Goal: Navigation & Orientation: Find specific page/section

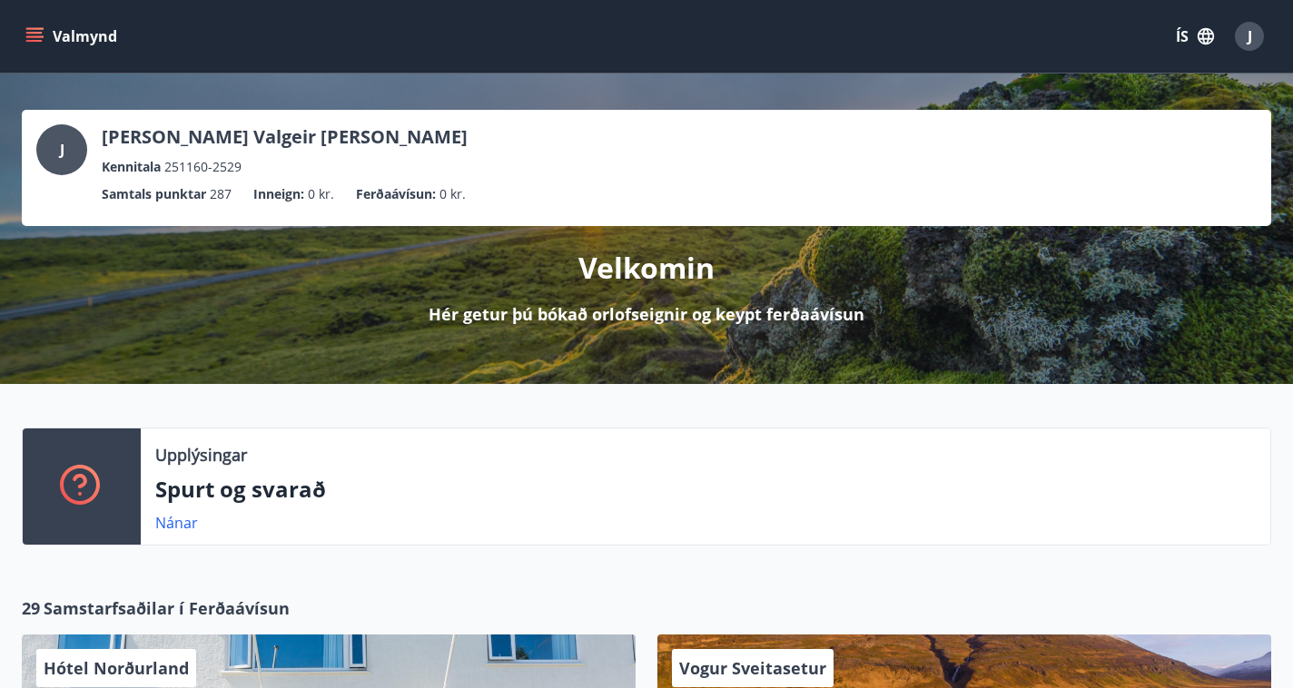
scroll to position [897, 0]
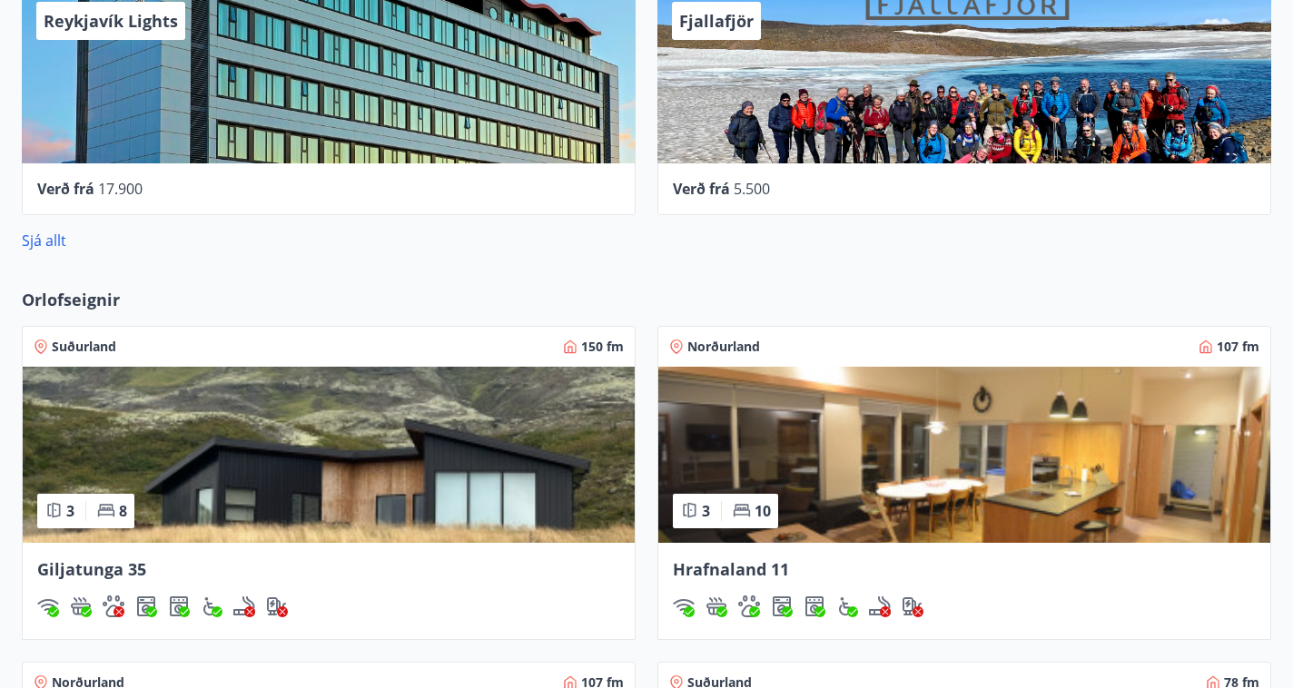
click at [295, 437] on img at bounding box center [329, 455] width 612 height 176
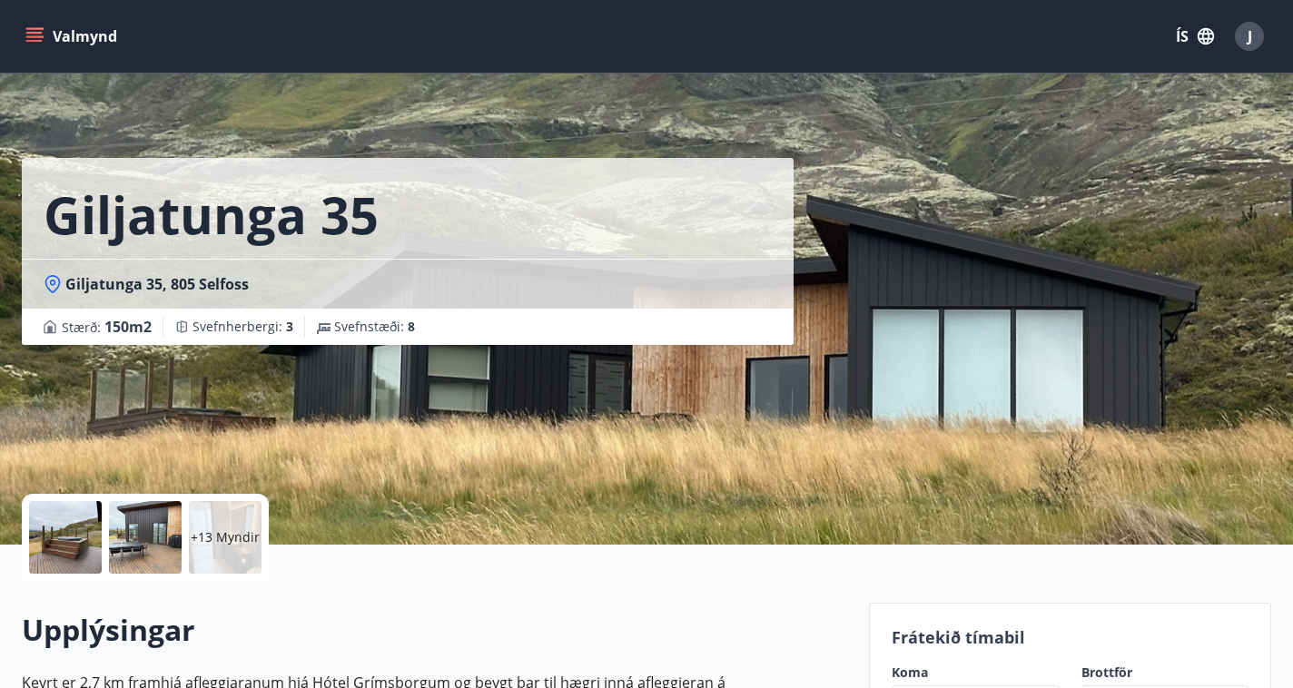
click at [64, 542] on div at bounding box center [65, 537] width 73 height 73
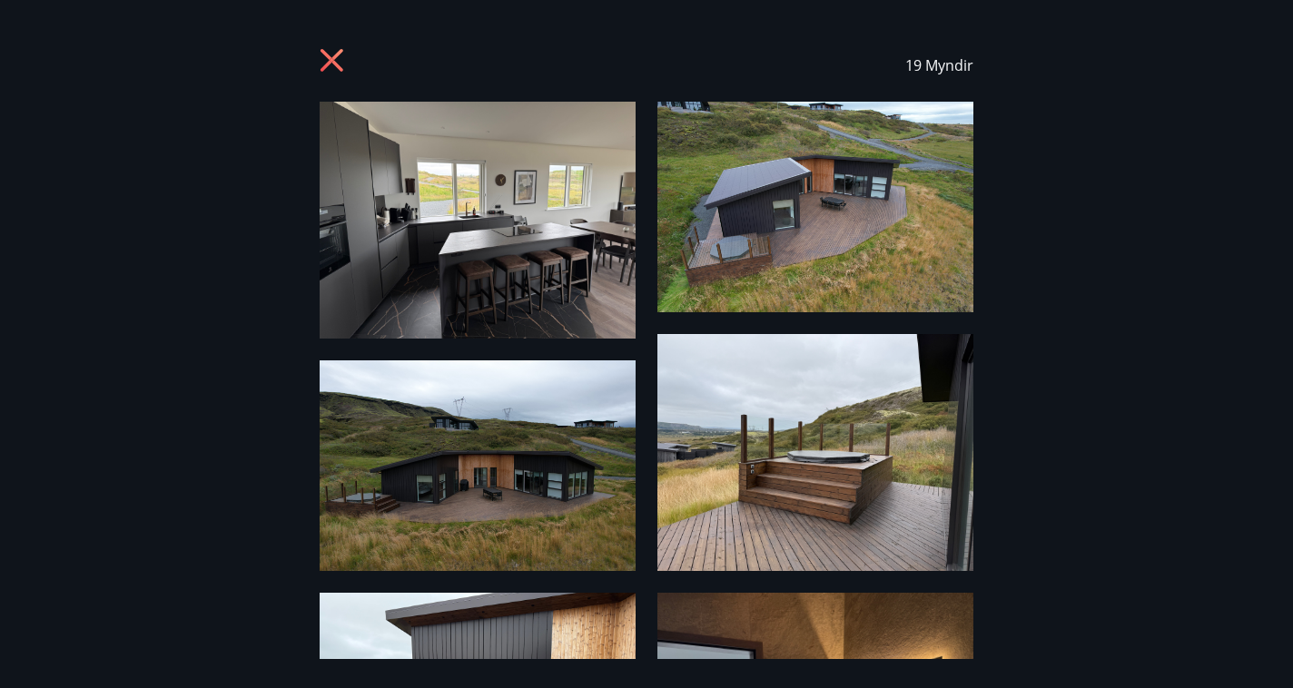
click at [491, 454] on img at bounding box center [478, 466] width 316 height 211
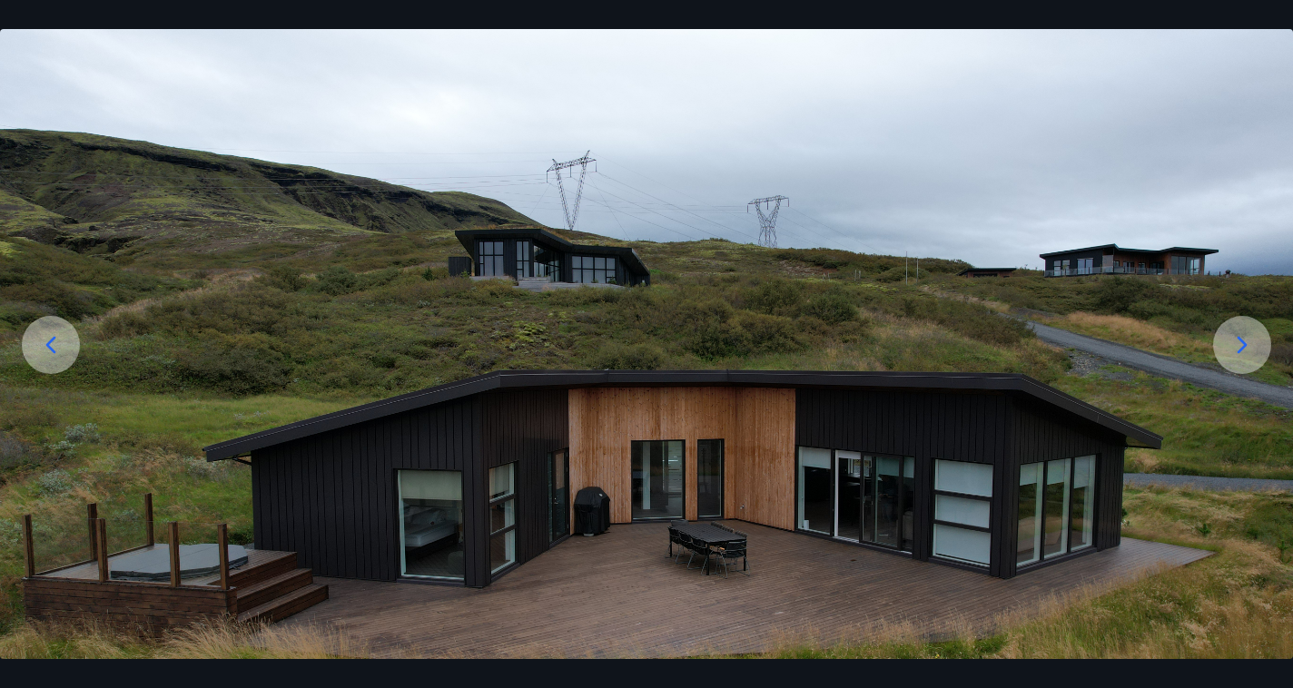
scroll to position [118, 0]
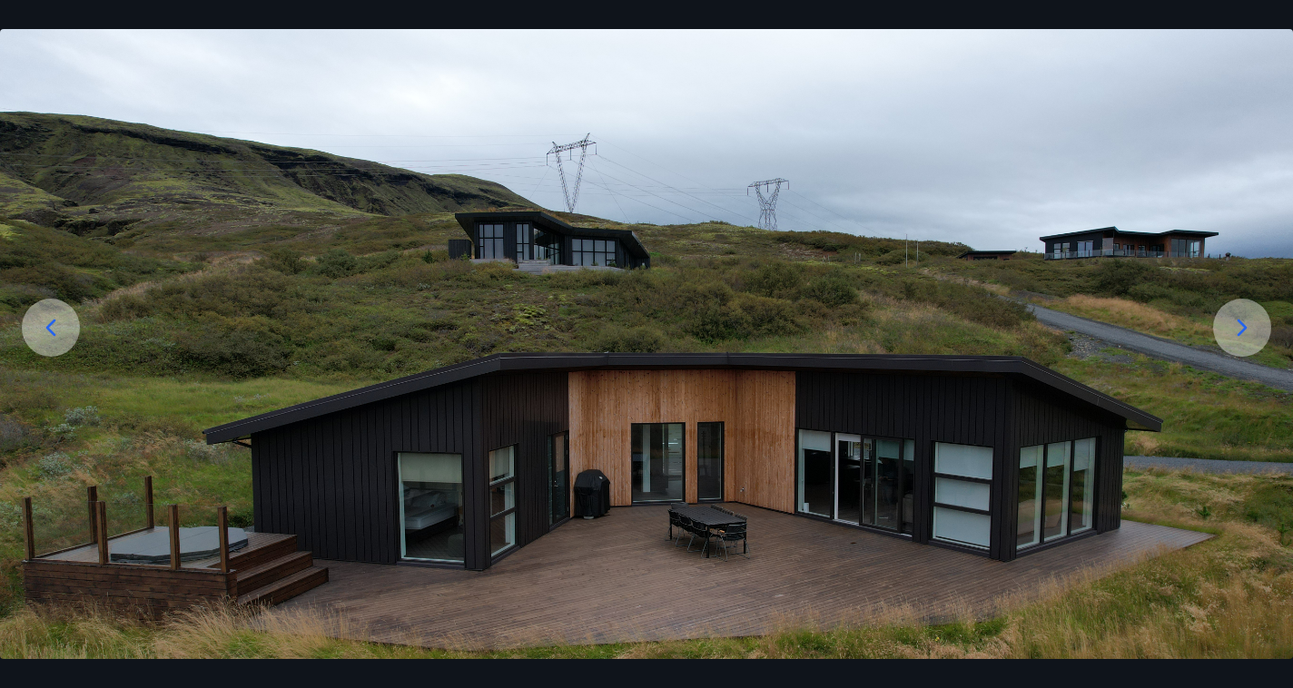
click at [1243, 335] on icon at bounding box center [1242, 327] width 29 height 29
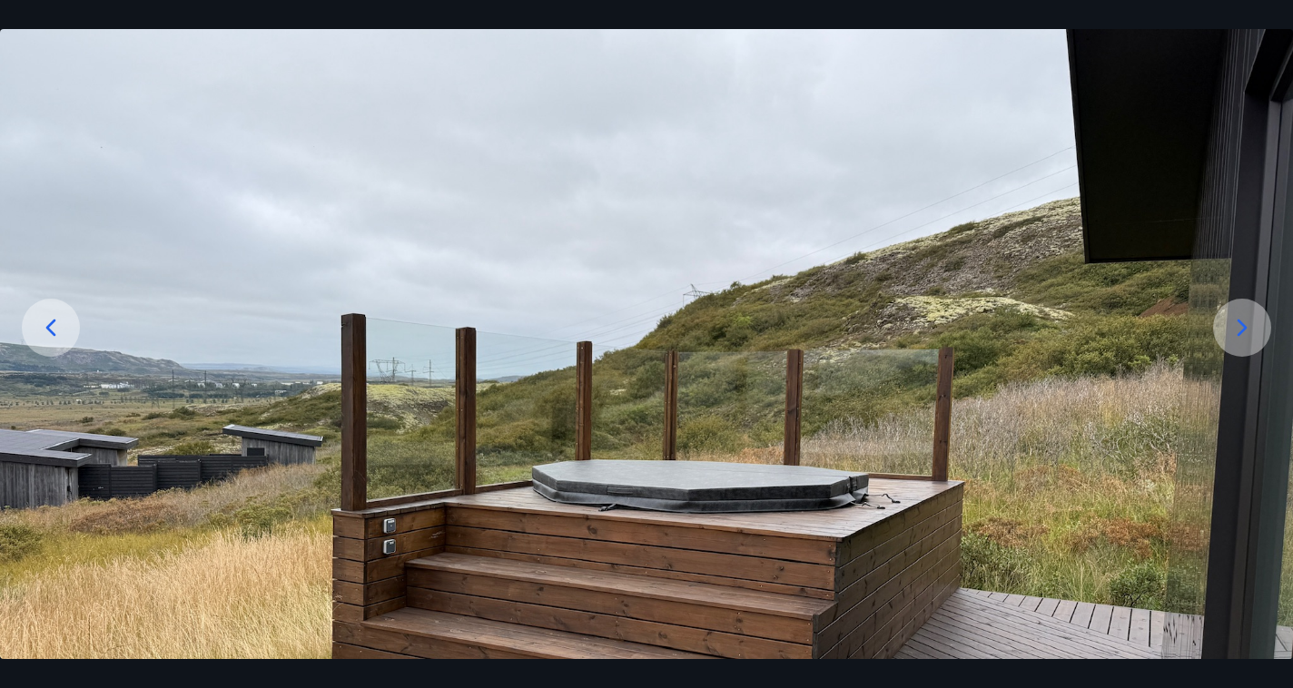
click at [41, 329] on icon at bounding box center [50, 327] width 29 height 29
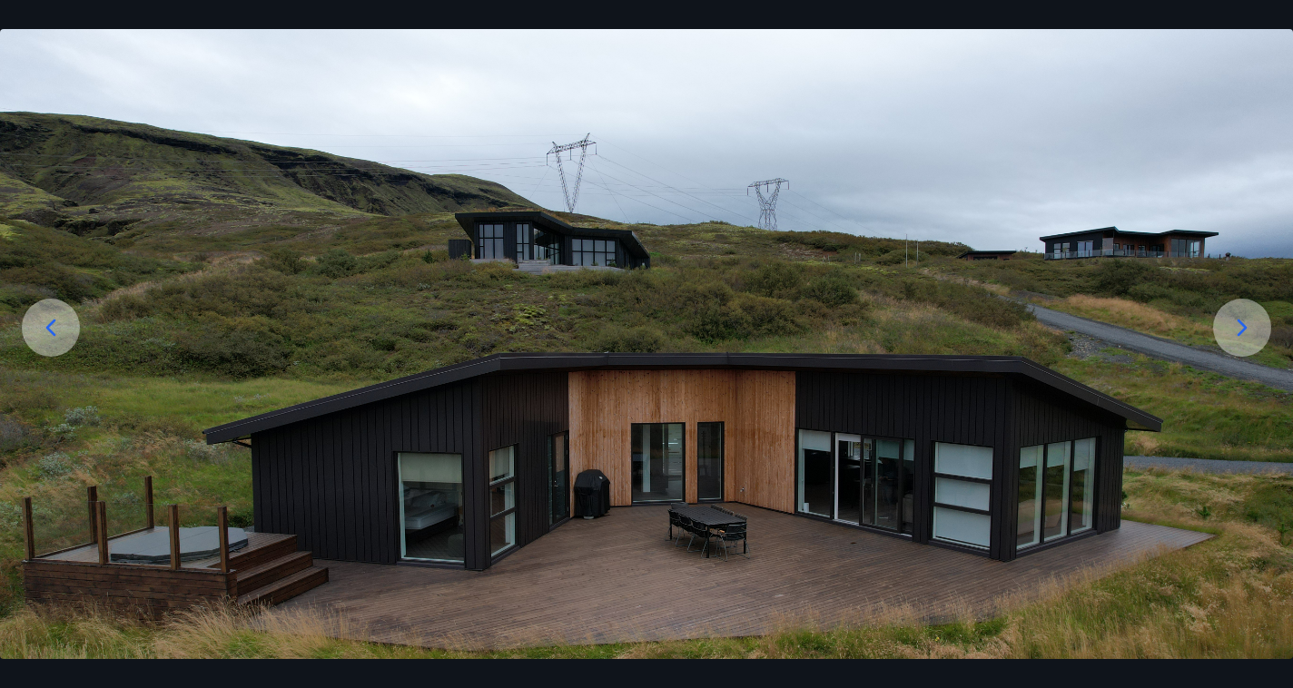
click at [41, 329] on icon at bounding box center [50, 327] width 29 height 29
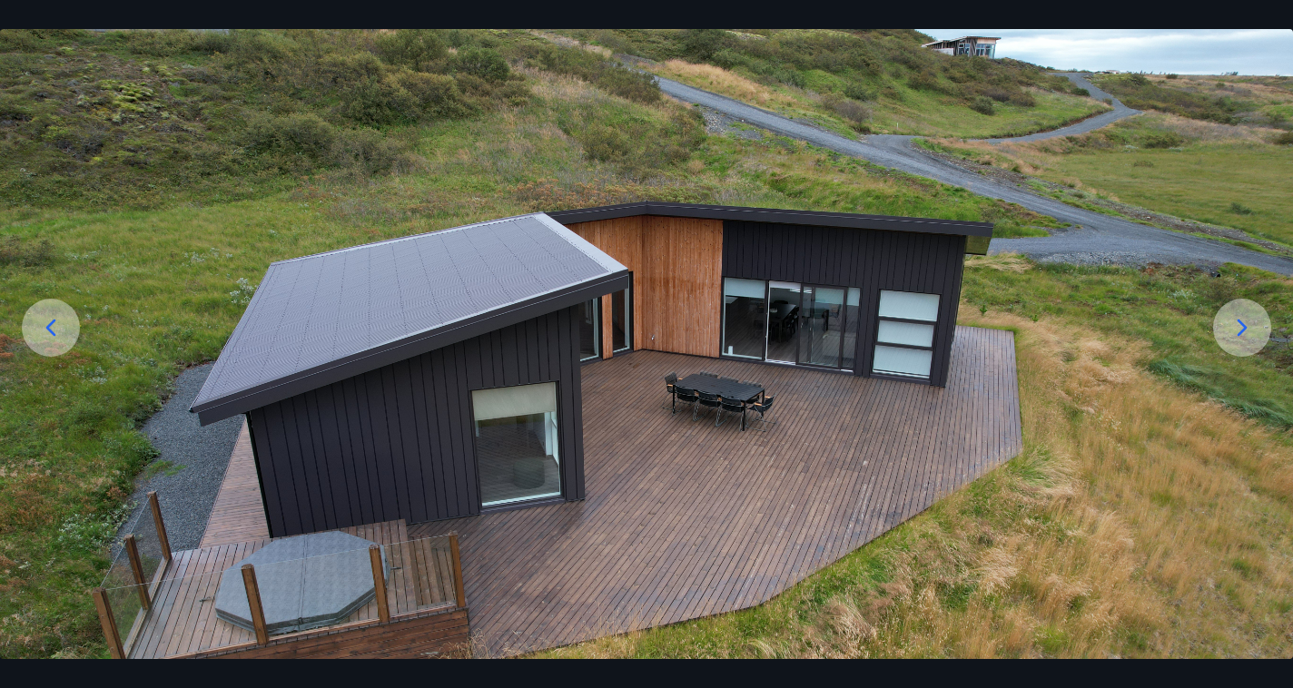
click at [53, 330] on icon at bounding box center [50, 327] width 29 height 29
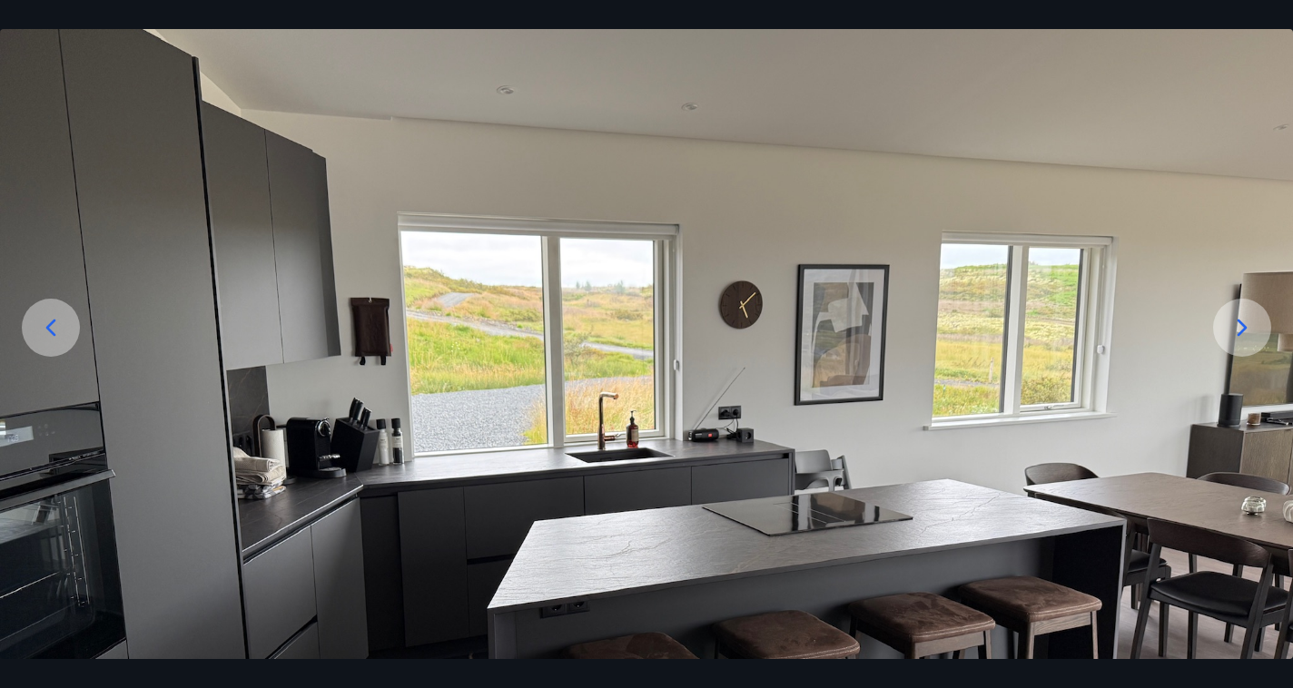
click at [53, 330] on icon at bounding box center [50, 327] width 29 height 29
click at [60, 326] on icon at bounding box center [50, 327] width 29 height 29
click at [1245, 330] on icon at bounding box center [1243, 328] width 10 height 17
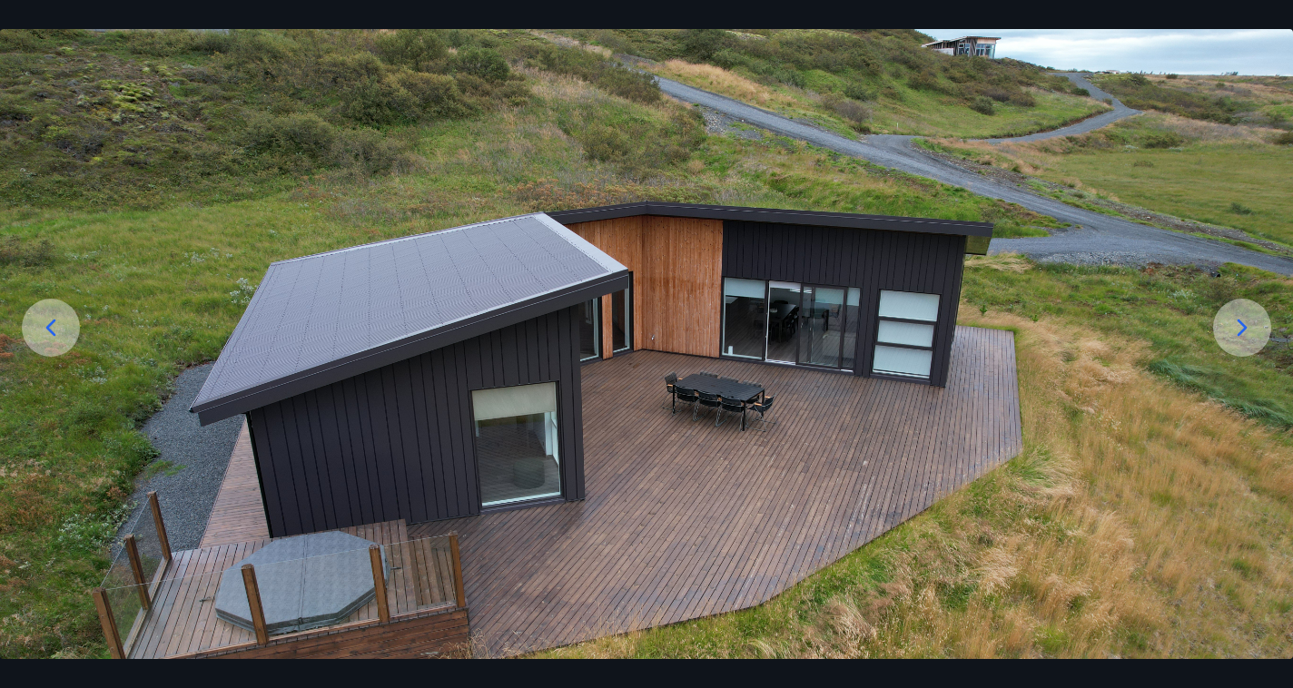
click at [1245, 330] on icon at bounding box center [1243, 328] width 10 height 17
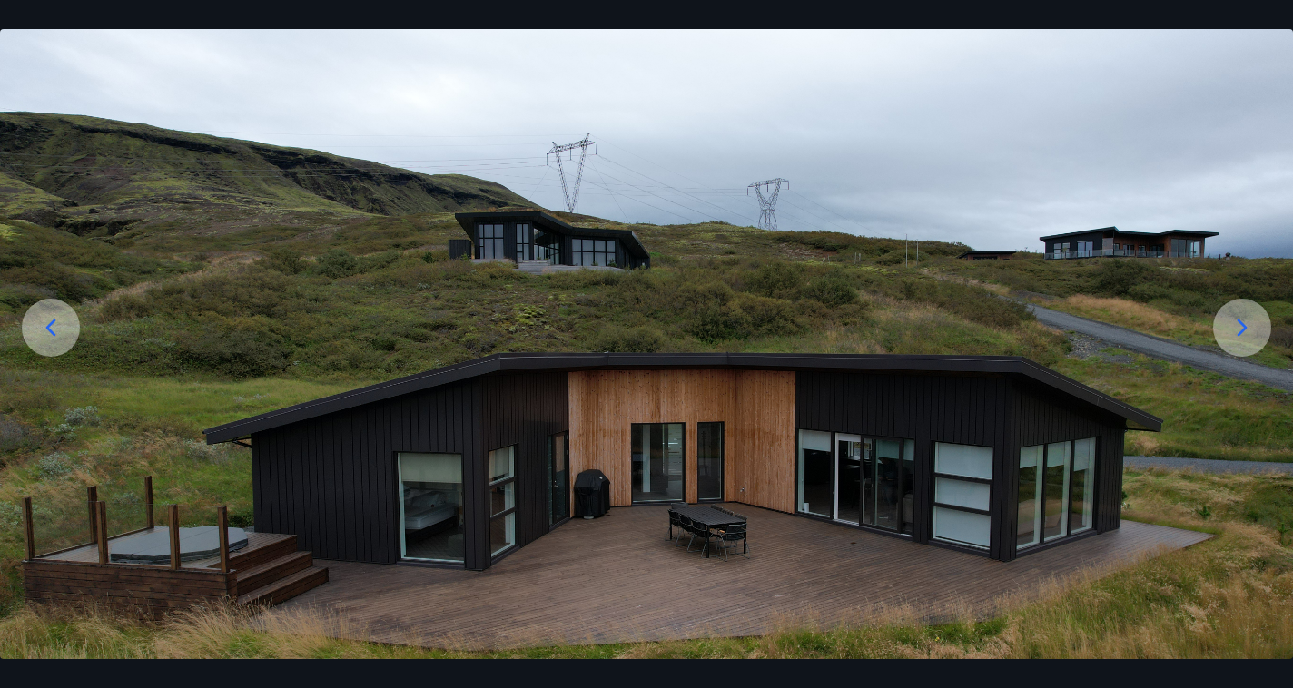
click at [1245, 330] on icon at bounding box center [1243, 328] width 10 height 17
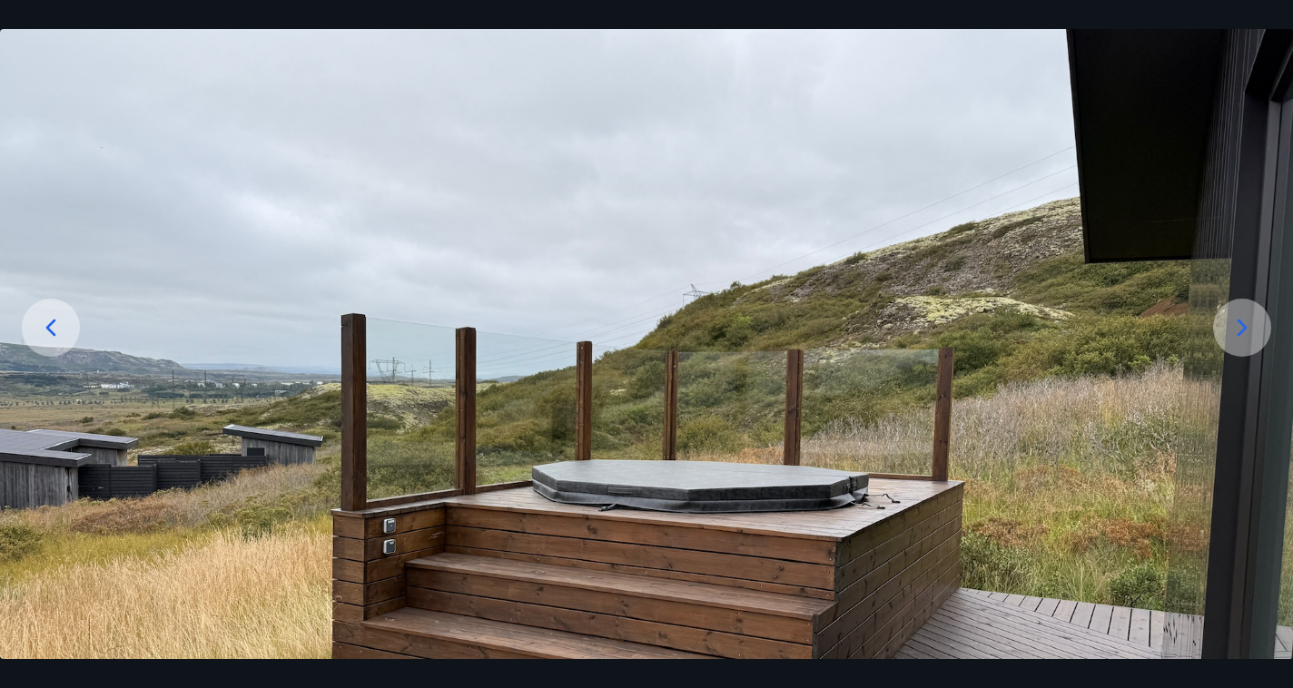
click at [1245, 330] on icon at bounding box center [1243, 328] width 10 height 17
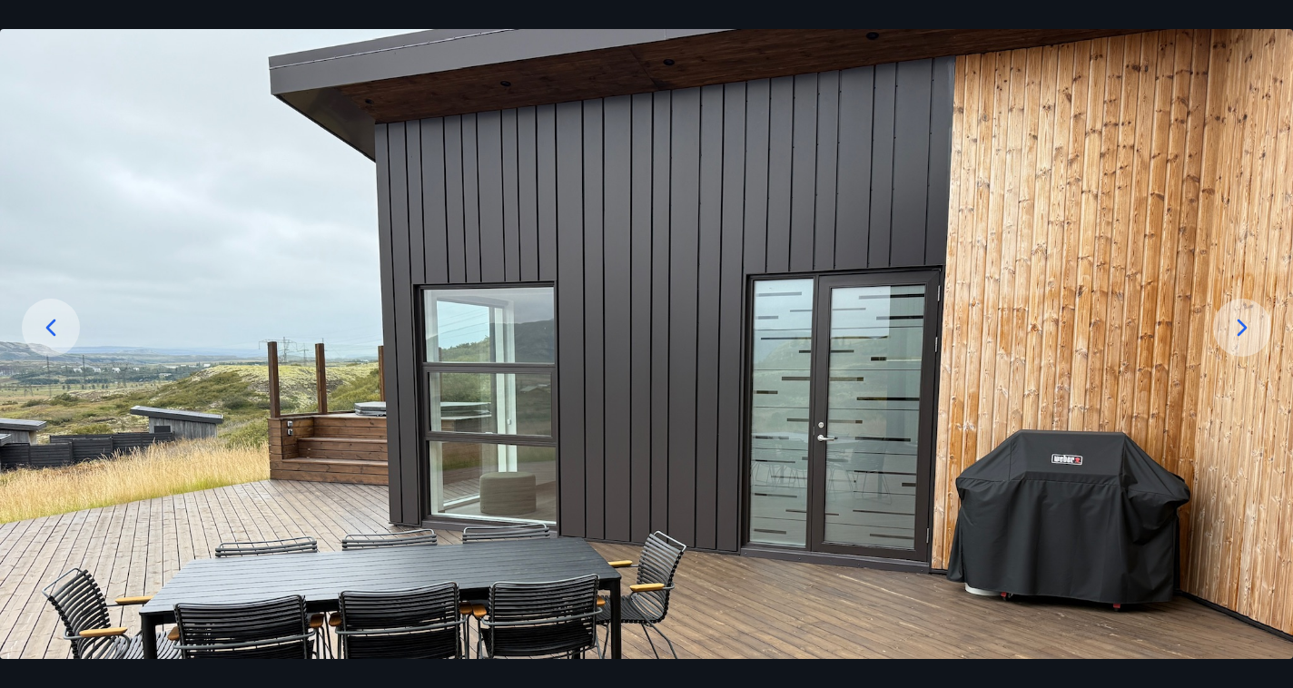
click at [1245, 330] on icon at bounding box center [1243, 328] width 10 height 17
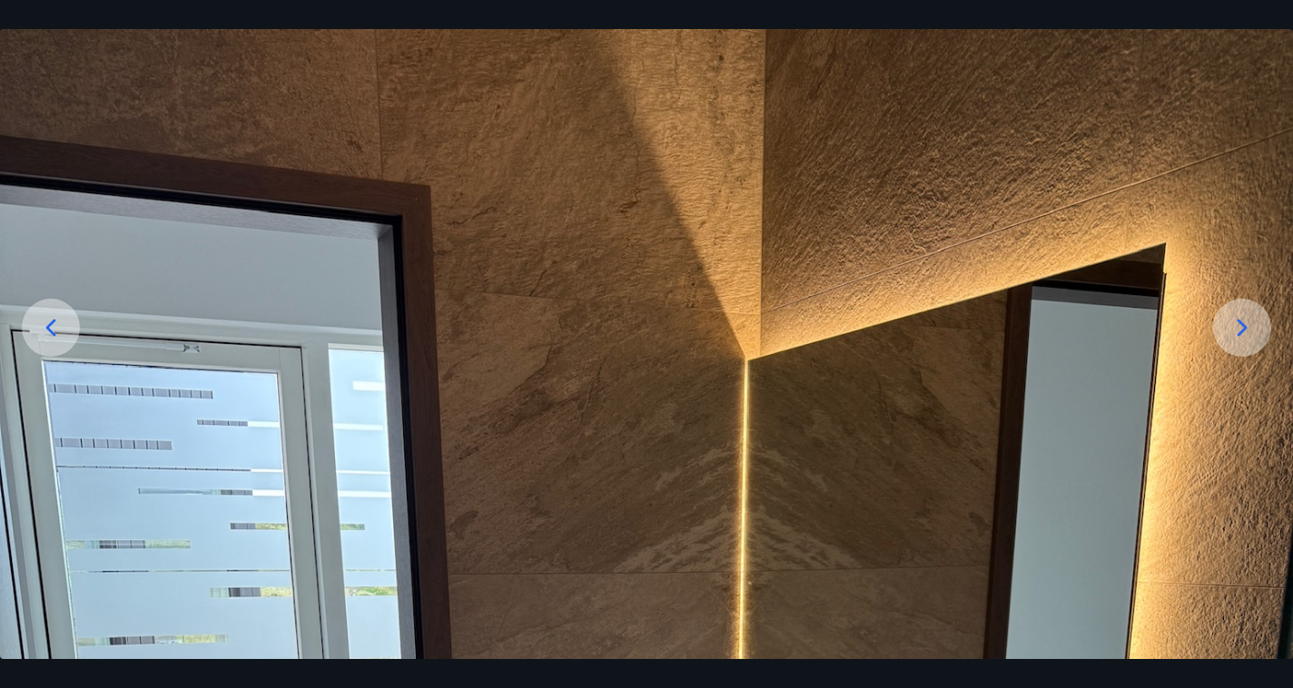
click at [1245, 330] on icon at bounding box center [1243, 328] width 10 height 17
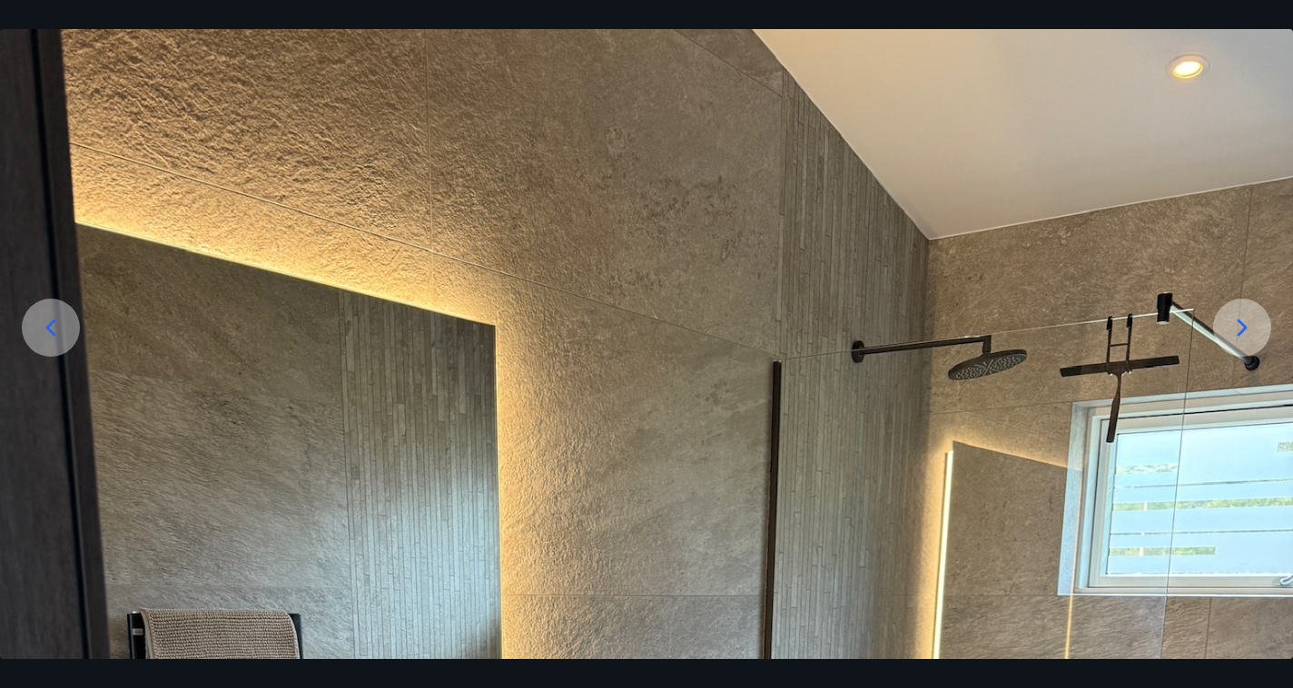
click at [1245, 330] on icon at bounding box center [1243, 328] width 10 height 17
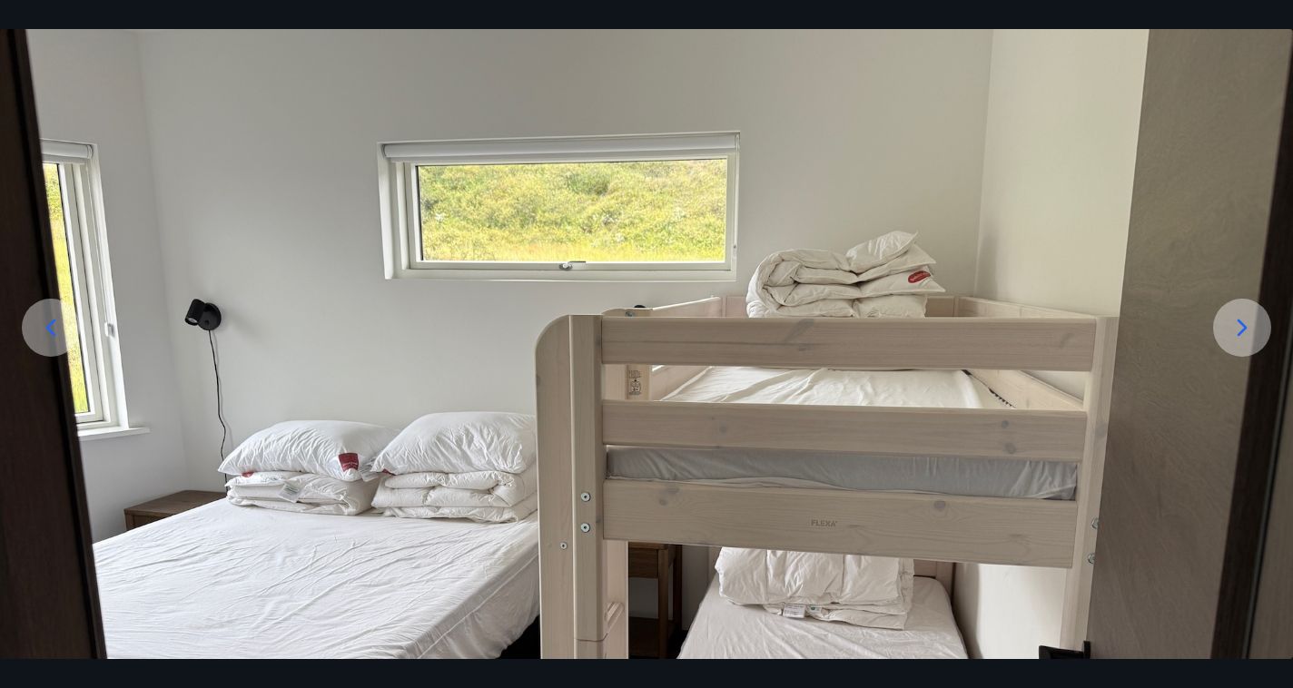
click at [1245, 330] on icon at bounding box center [1243, 328] width 10 height 17
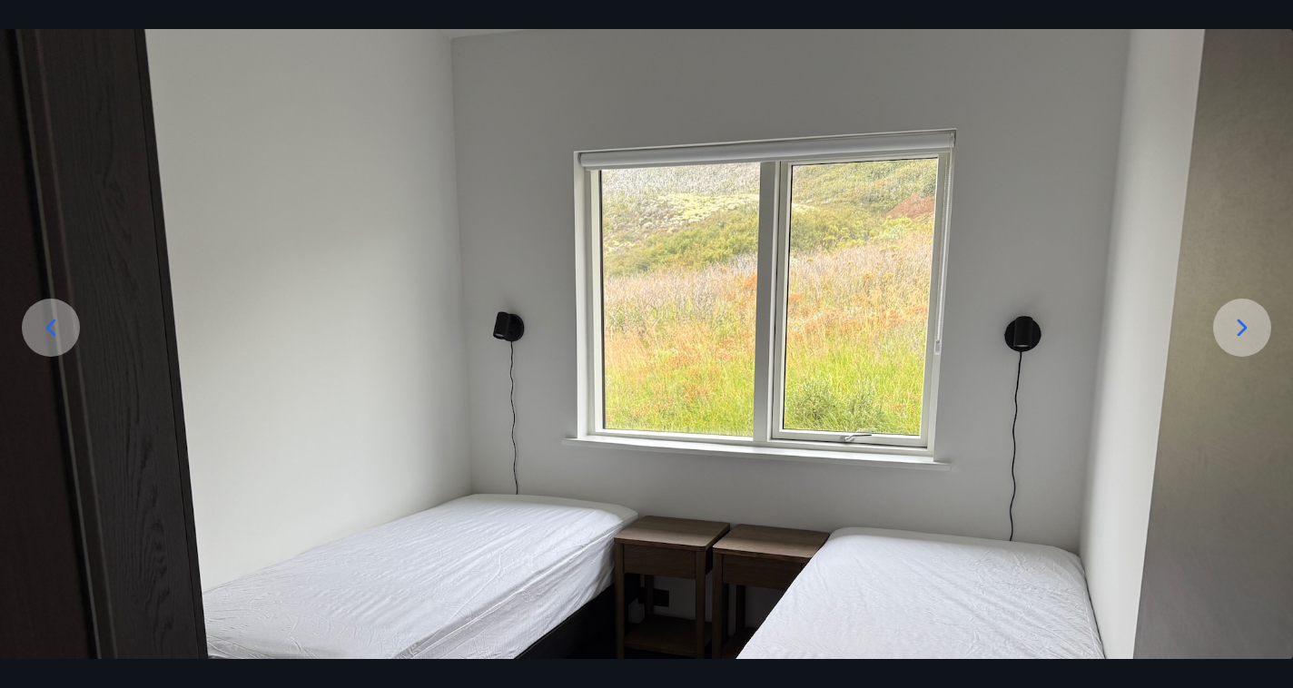
click at [1245, 330] on icon at bounding box center [1243, 328] width 10 height 17
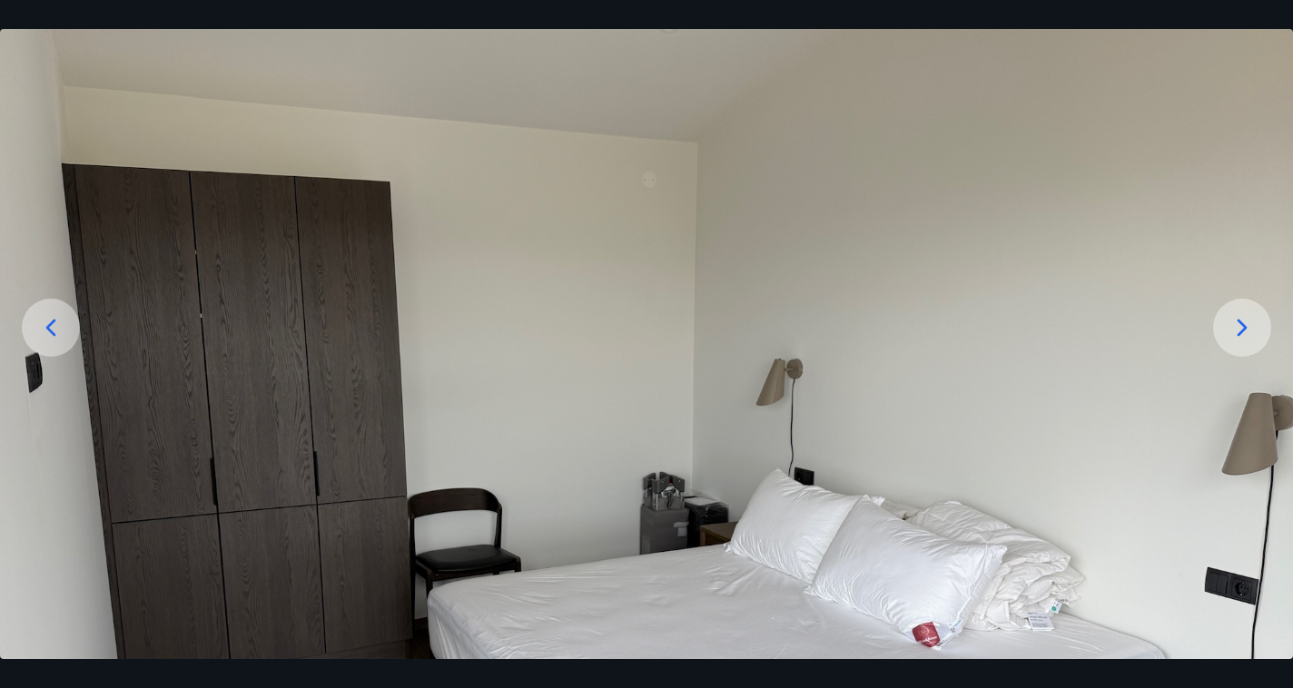
click at [1245, 330] on icon at bounding box center [1243, 328] width 10 height 17
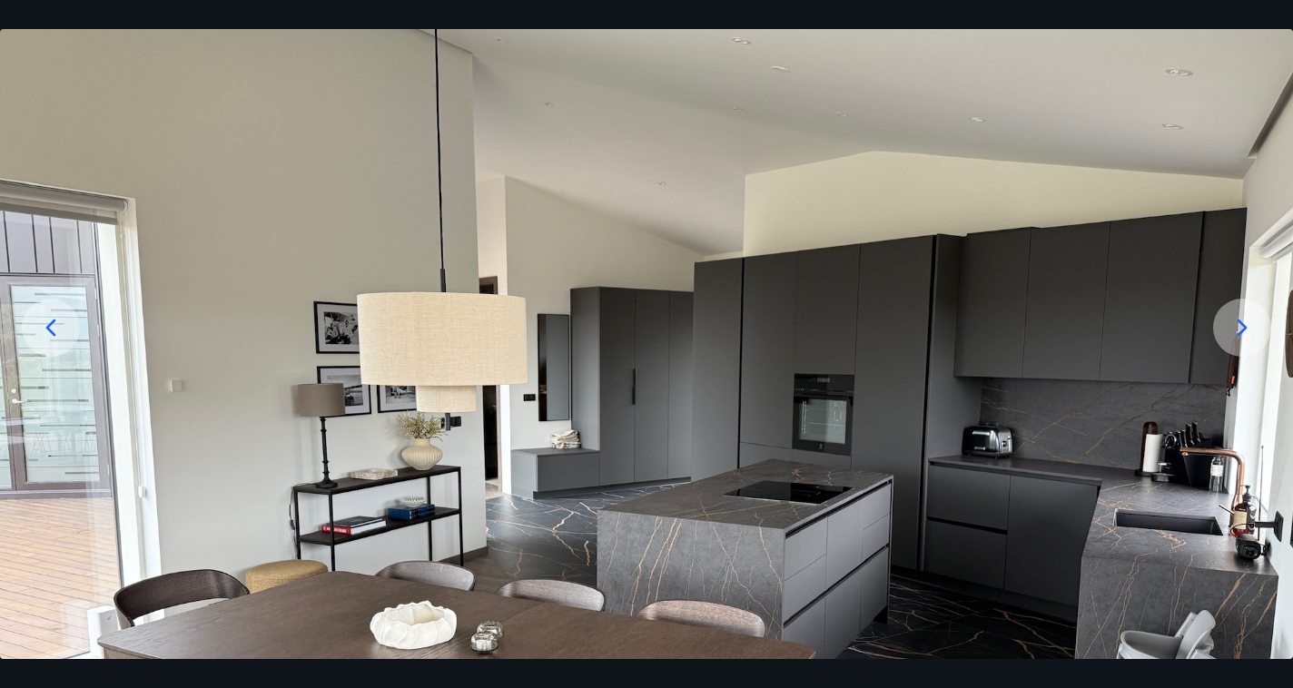
click at [1245, 330] on icon at bounding box center [1243, 328] width 10 height 17
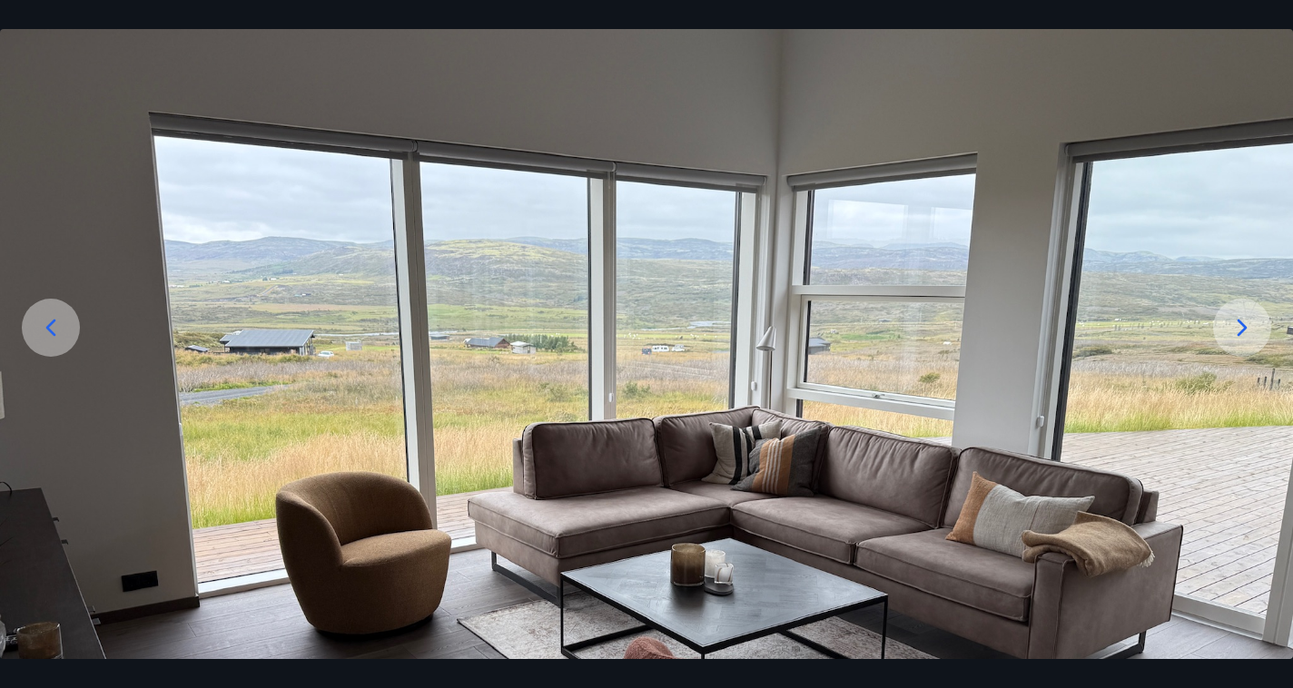
click at [64, 316] on icon at bounding box center [50, 327] width 29 height 29
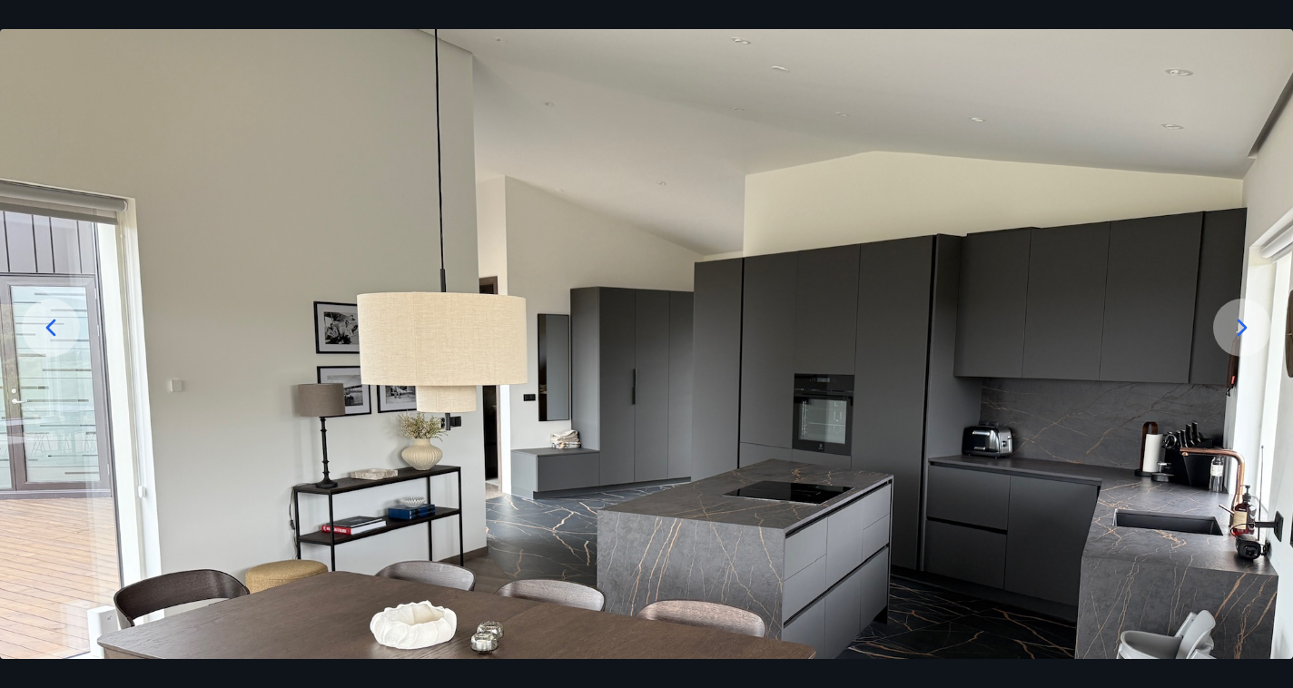
click at [1243, 326] on icon at bounding box center [1242, 327] width 29 height 29
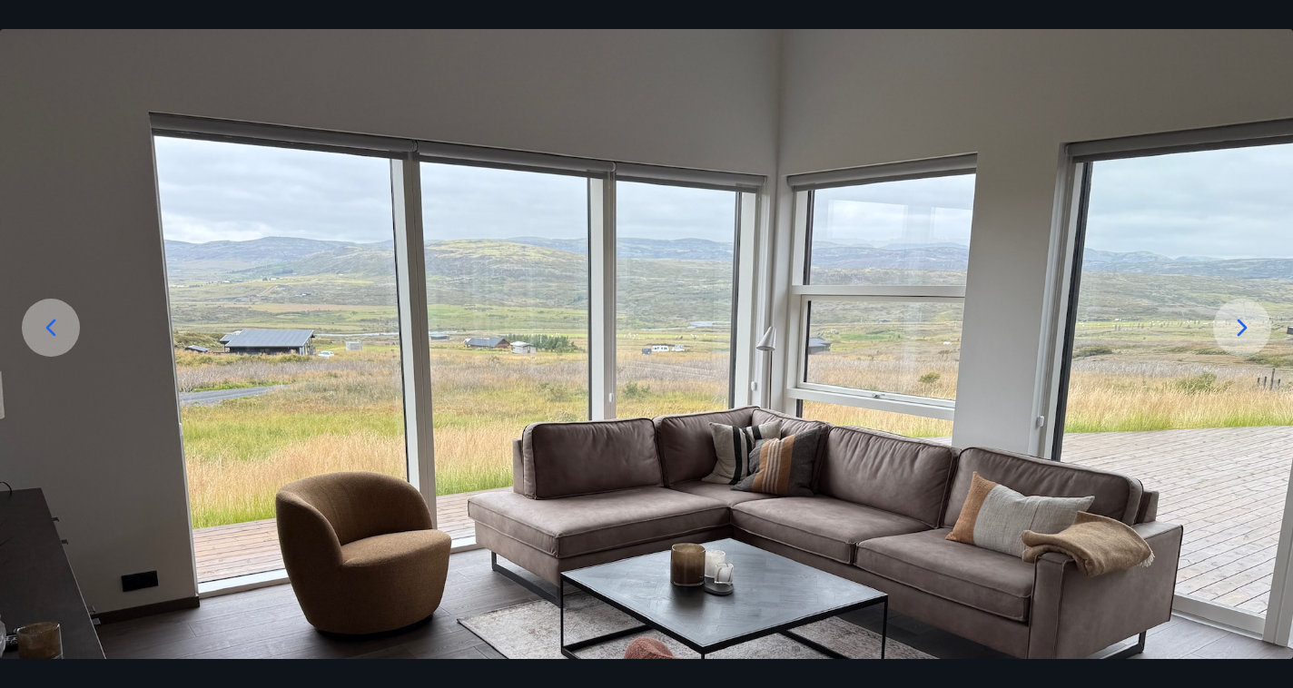
click at [1243, 322] on icon at bounding box center [1242, 327] width 29 height 29
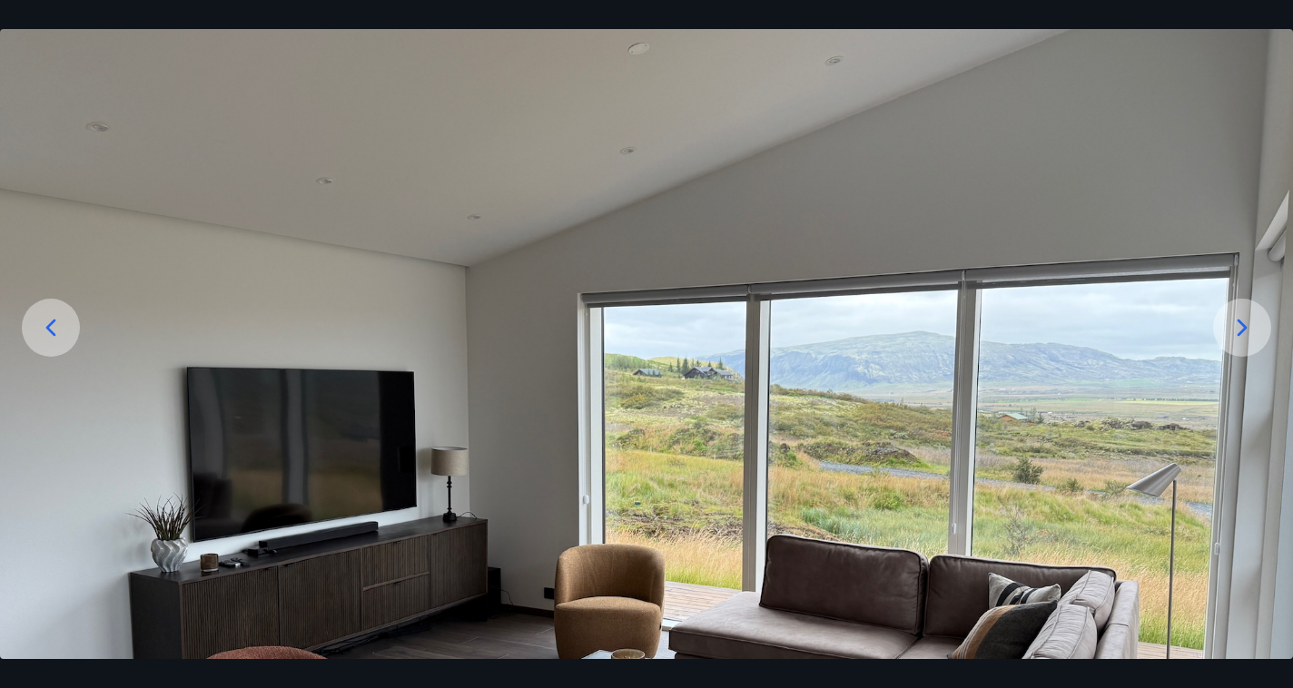
click at [1243, 322] on icon at bounding box center [1242, 327] width 29 height 29
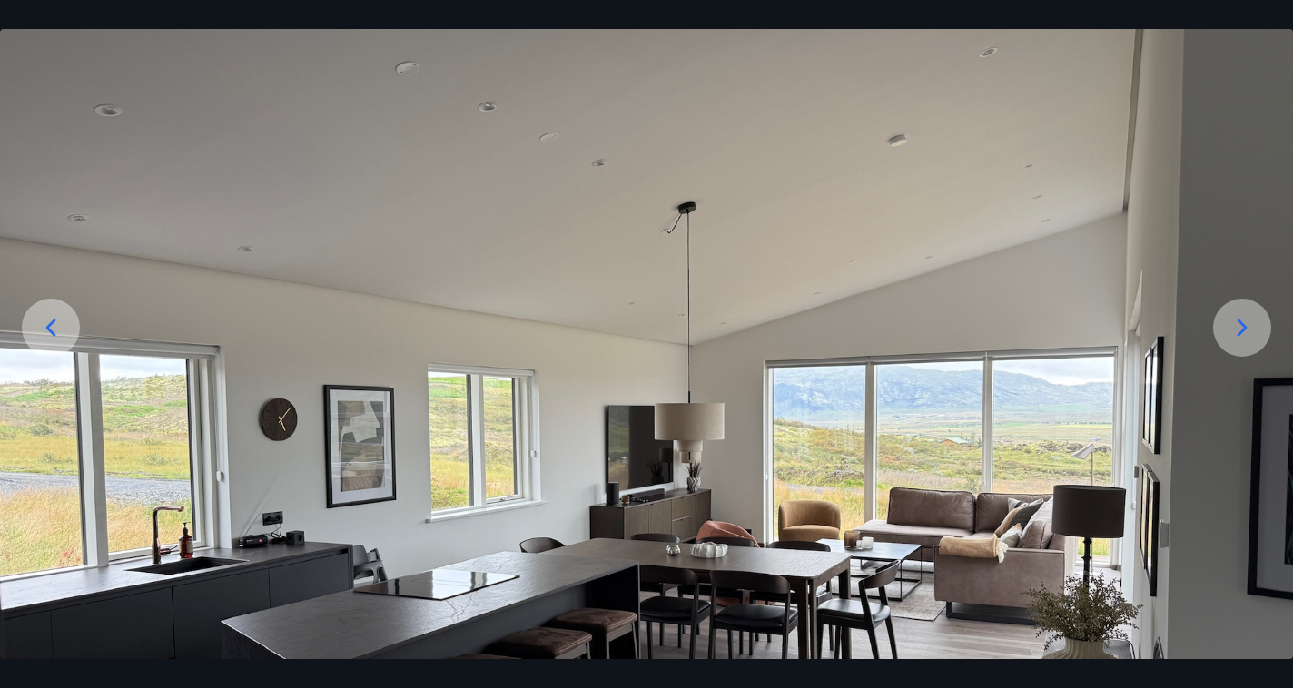
click at [1243, 322] on icon at bounding box center [1242, 327] width 29 height 29
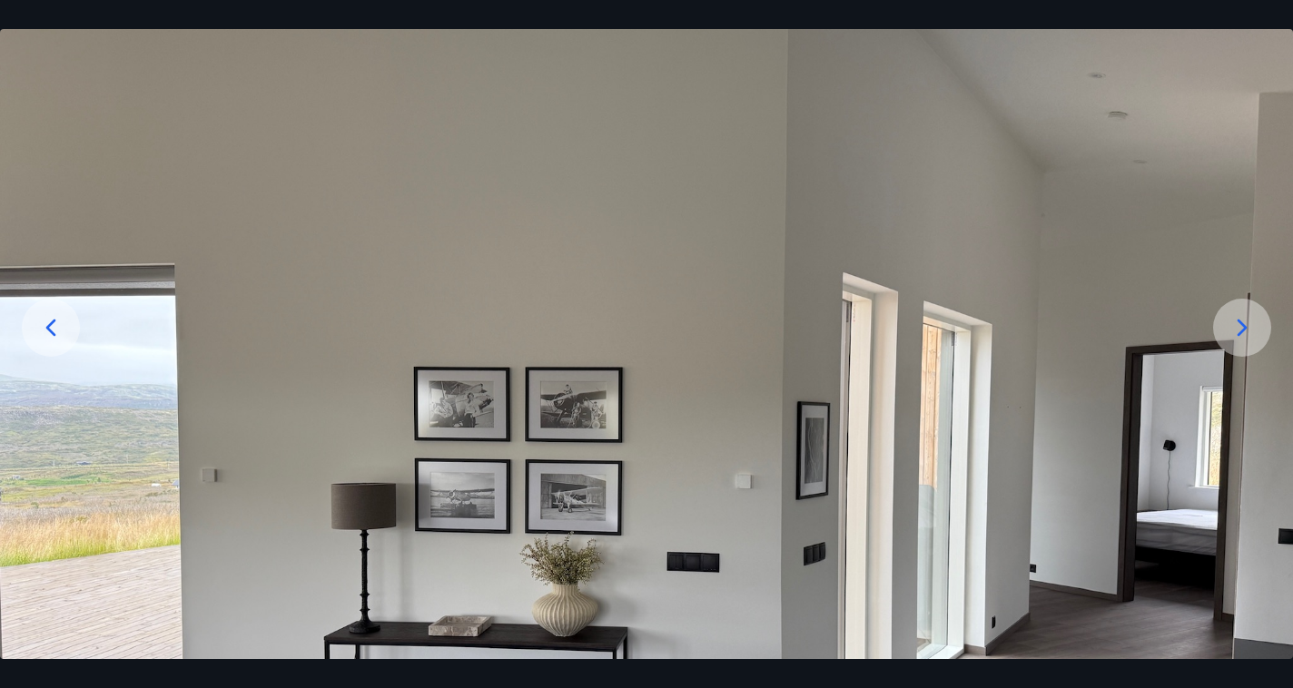
click at [1243, 322] on icon at bounding box center [1242, 327] width 29 height 29
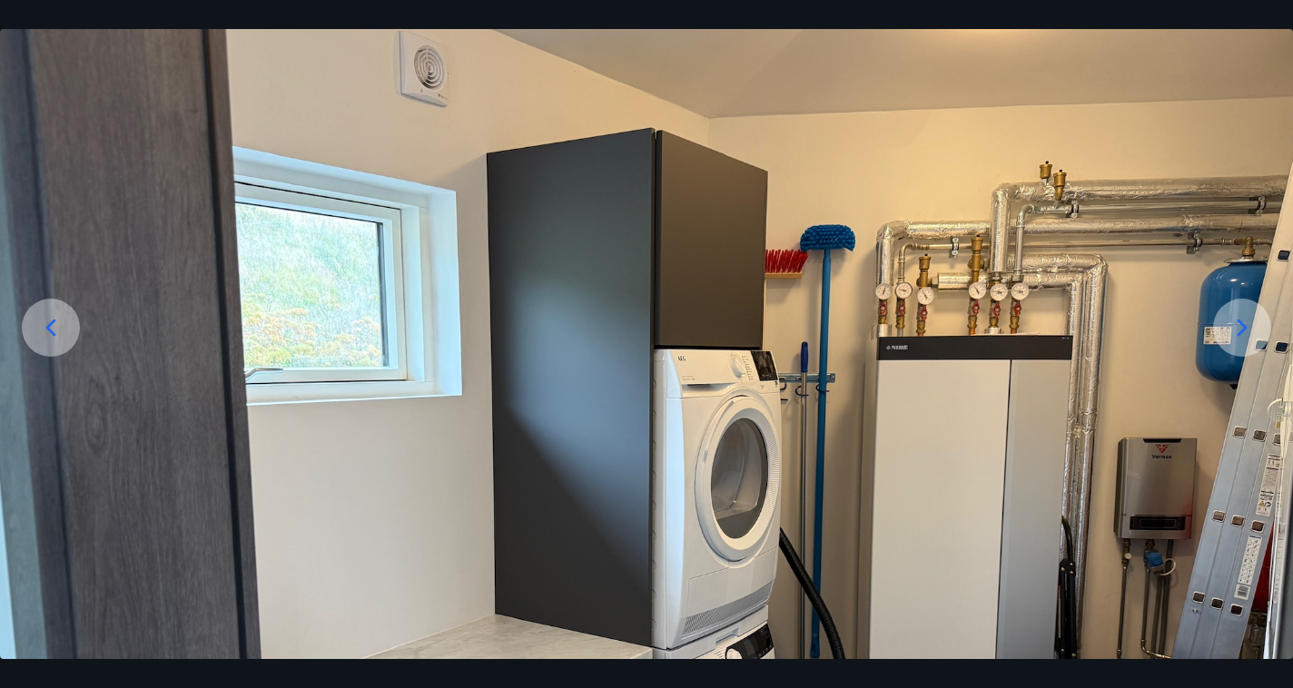
click at [1243, 330] on icon at bounding box center [1243, 328] width 10 height 17
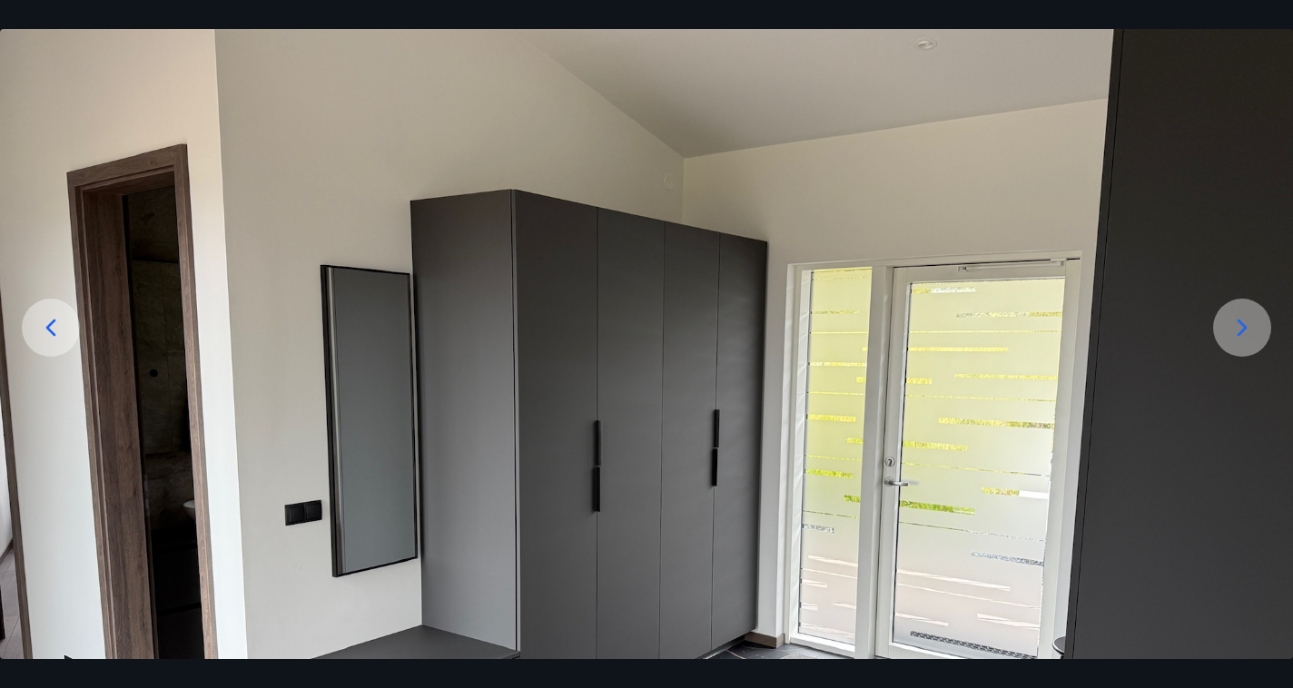
click at [49, 322] on icon at bounding box center [50, 327] width 29 height 29
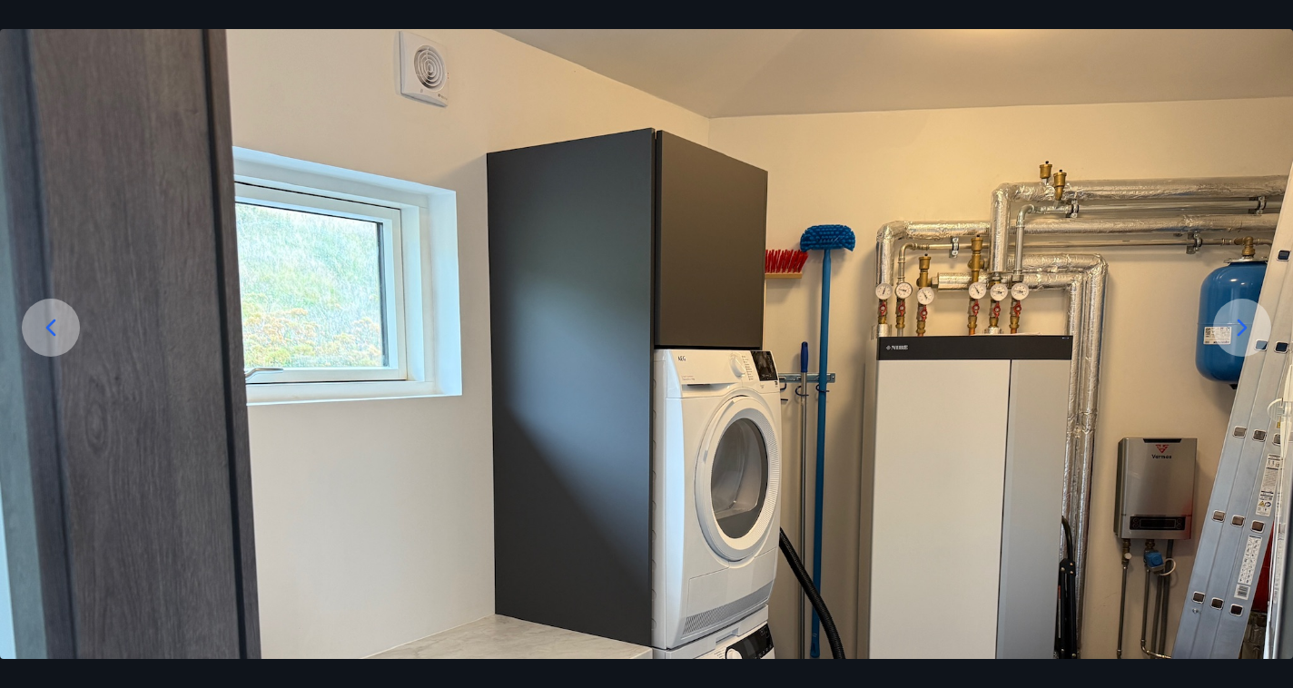
click at [1234, 325] on icon at bounding box center [1242, 327] width 29 height 29
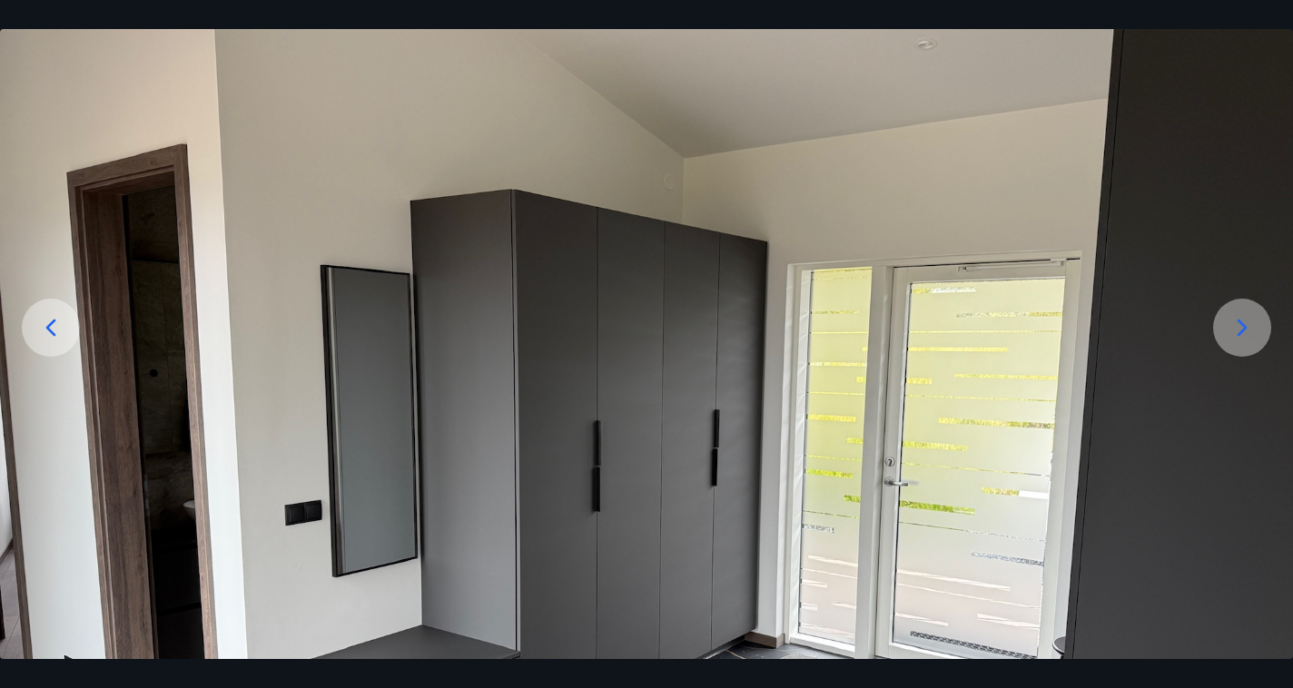
click at [1234, 325] on icon at bounding box center [1242, 327] width 29 height 29
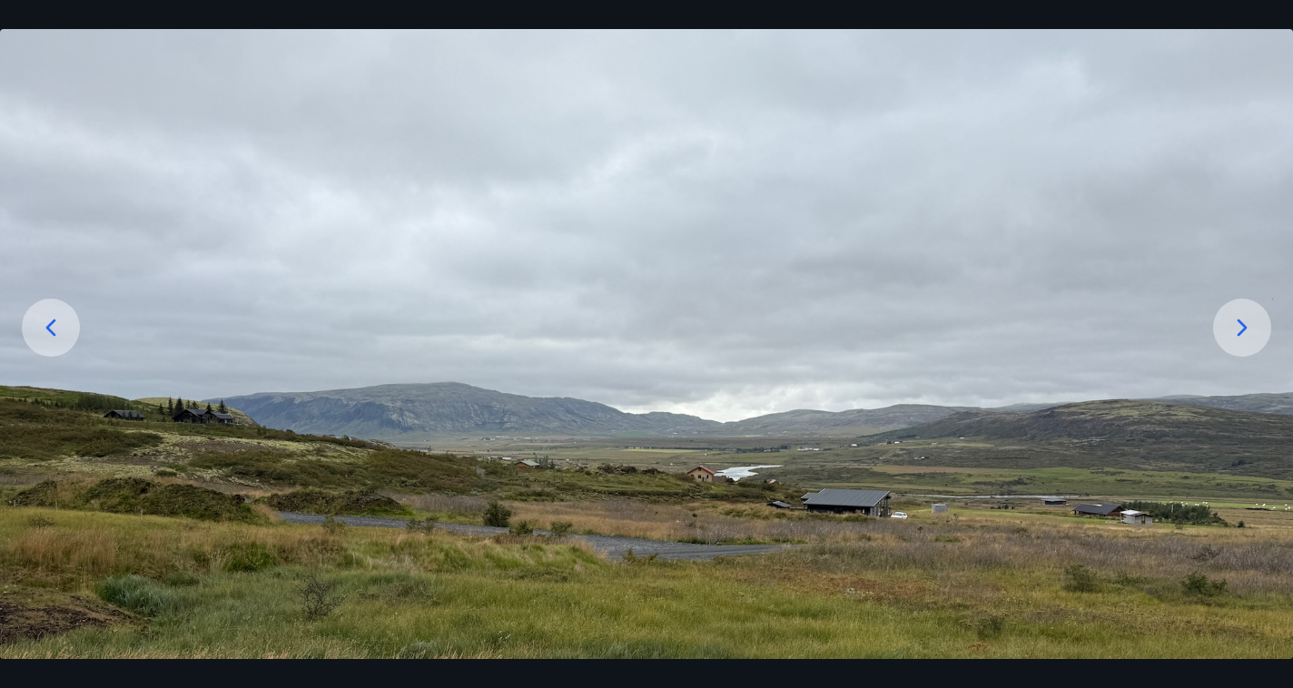
click at [1234, 325] on icon at bounding box center [1242, 327] width 29 height 29
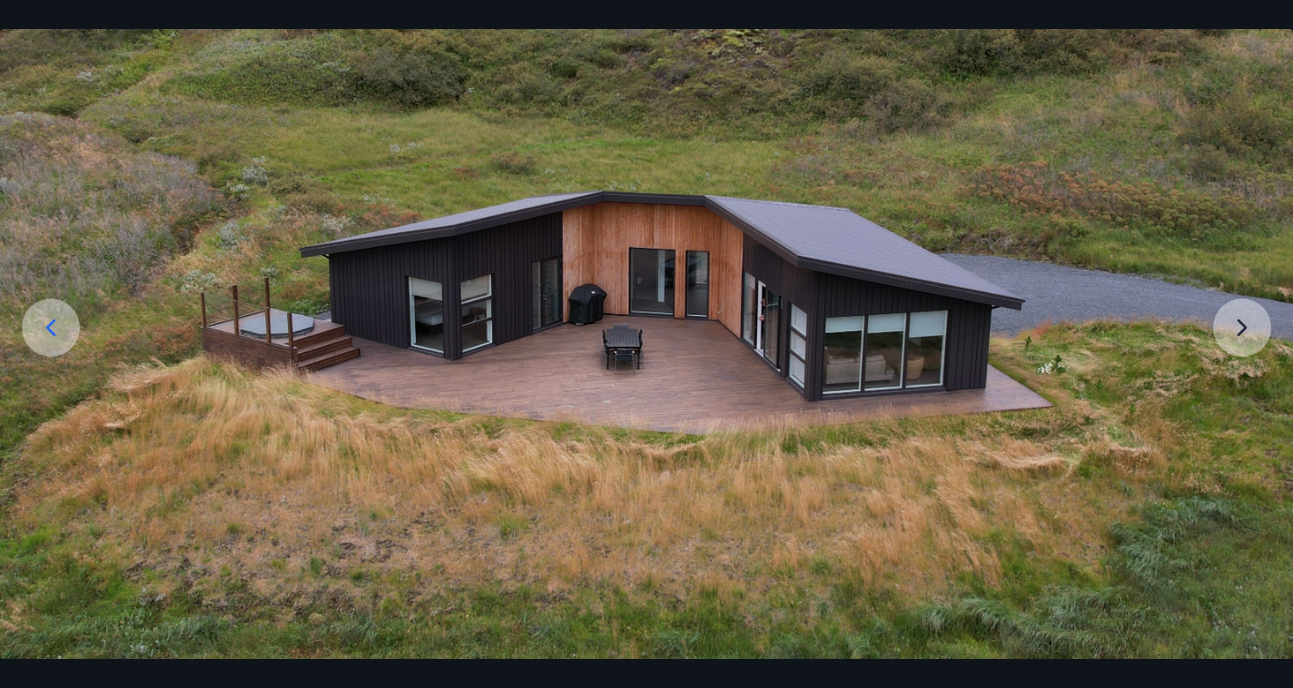
click at [1242, 332] on img at bounding box center [646, 323] width 1293 height 678
click at [56, 332] on icon at bounding box center [50, 327] width 29 height 29
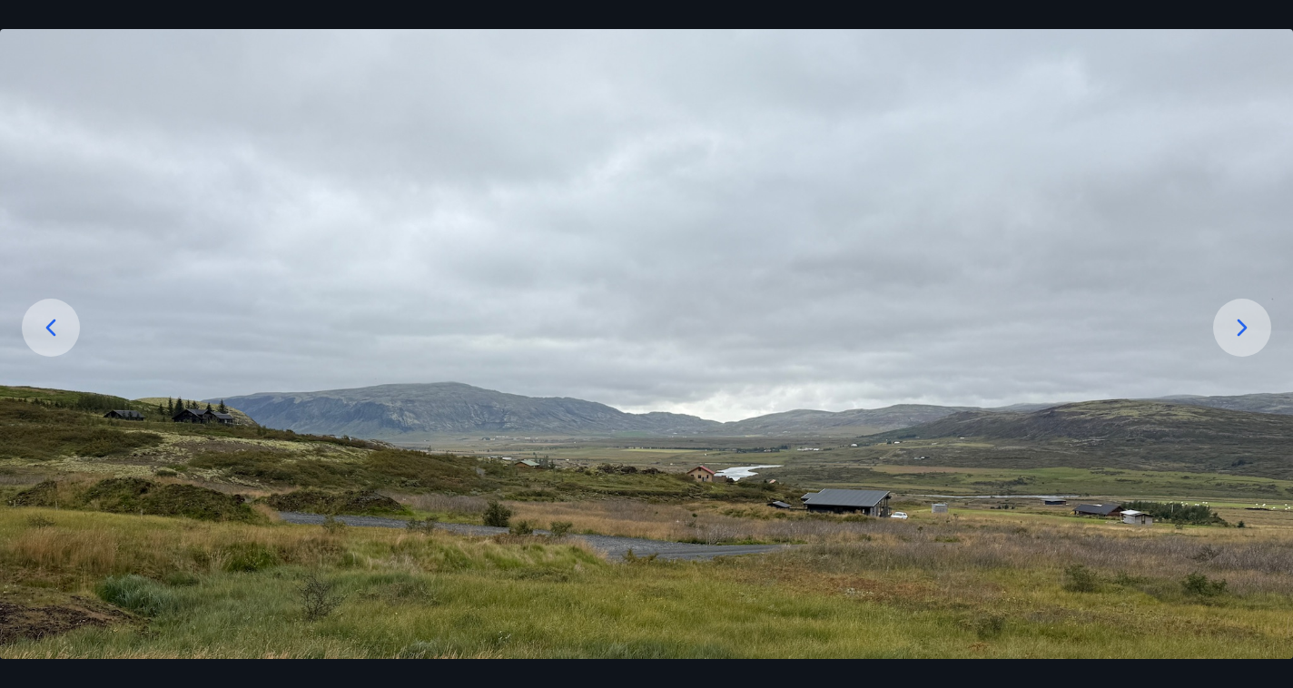
click at [56, 332] on icon at bounding box center [50, 327] width 29 height 29
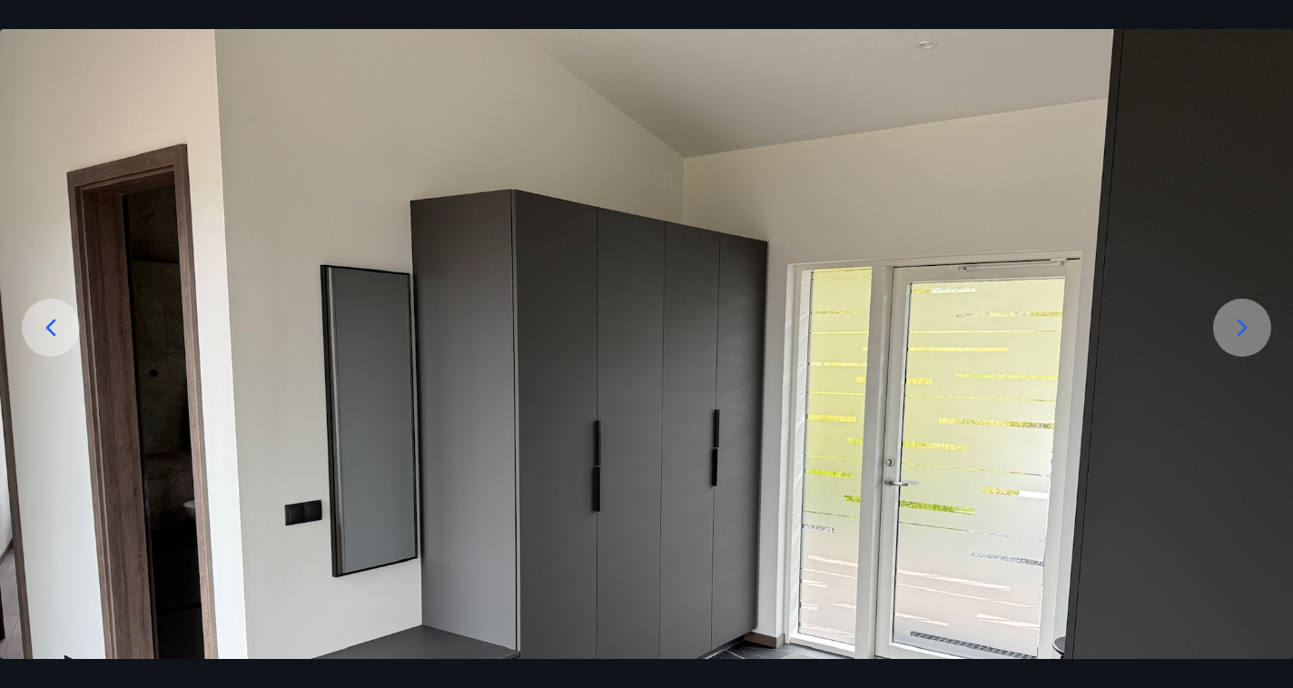
click at [56, 332] on icon at bounding box center [50, 327] width 29 height 29
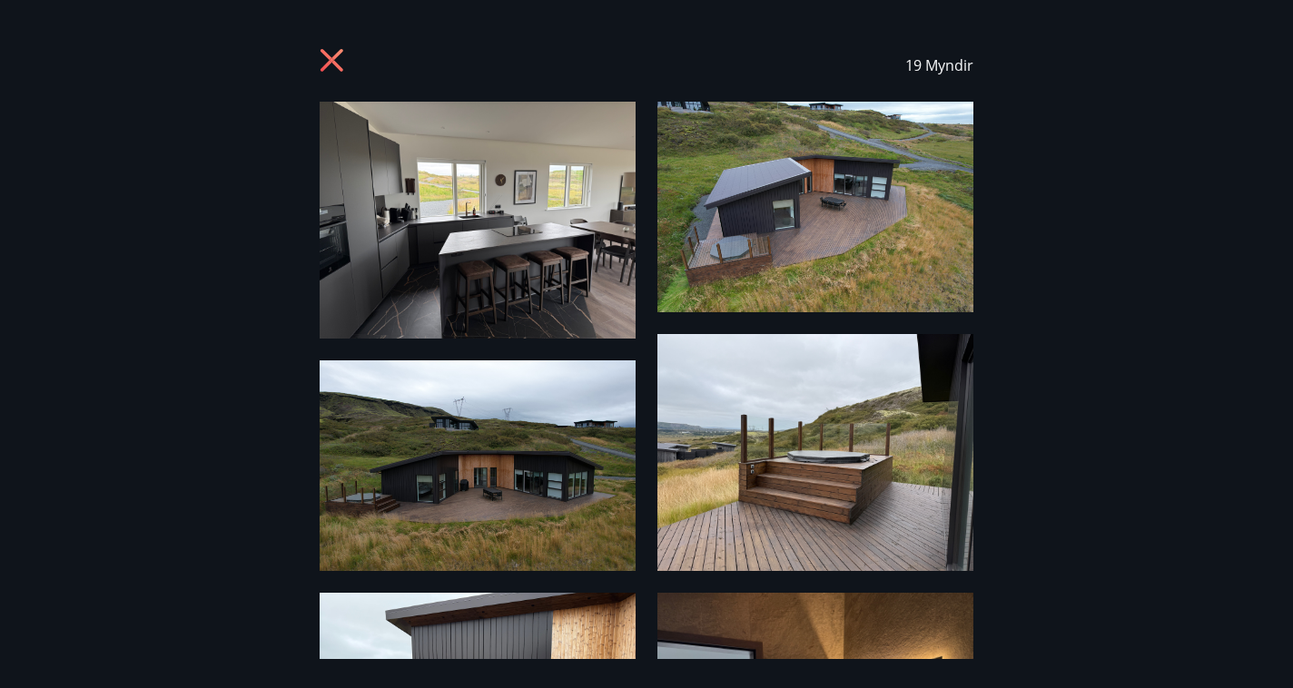
scroll to position [0, 0]
click at [332, 59] on icon at bounding box center [332, 60] width 5 height 5
